Goal: Task Accomplishment & Management: Manage account settings

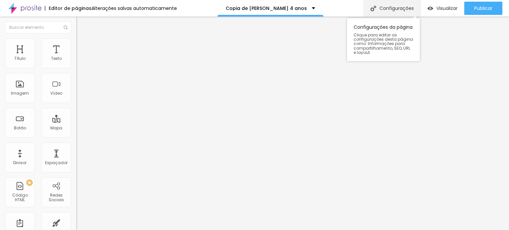
click at [392, 9] on div "Configurações" at bounding box center [391, 8] width 57 height 17
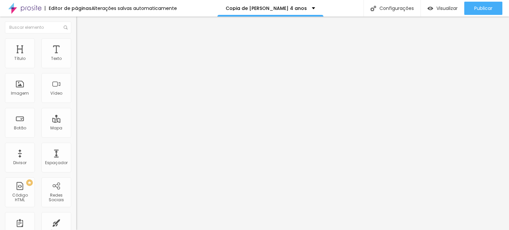
drag, startPoint x: 216, startPoint y: 64, endPoint x: 148, endPoint y: 65, distance: 67.9
type input "[PERSON_NAME] 4 anos"
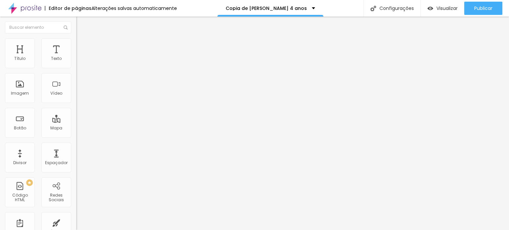
type input "/renata4anos"
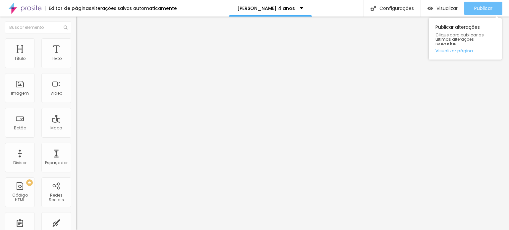
click at [480, 6] on span "Publicar" at bounding box center [483, 8] width 18 height 5
click at [480, 9] on span "Publicar" at bounding box center [483, 8] width 18 height 5
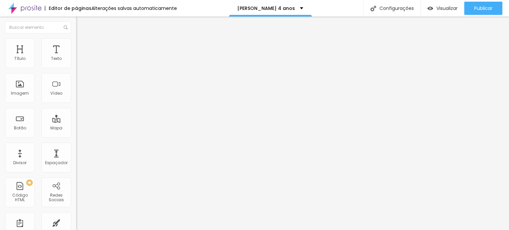
click at [480, 9] on span "Publicar" at bounding box center [483, 8] width 18 height 5
